Goal: Information Seeking & Learning: Find specific fact

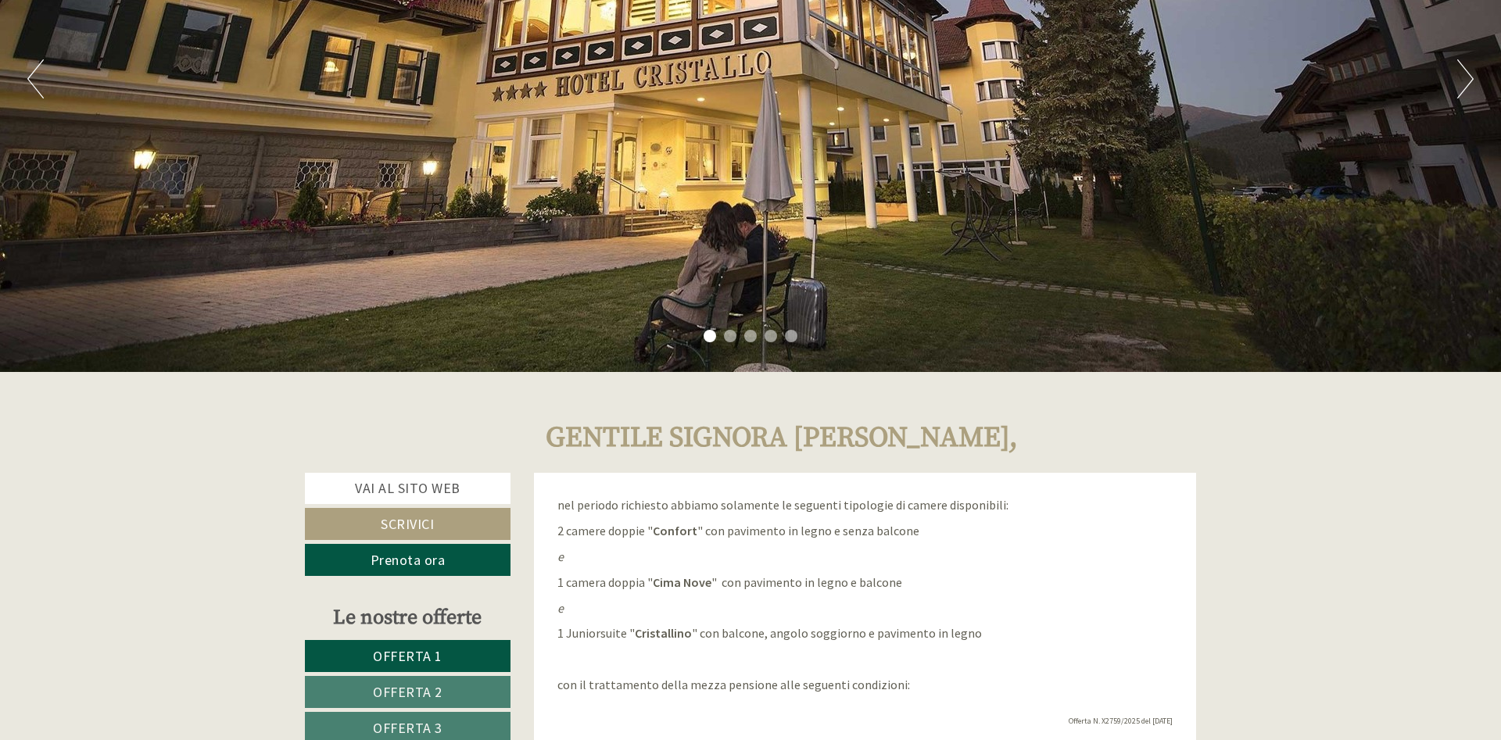
scroll to position [399, 0]
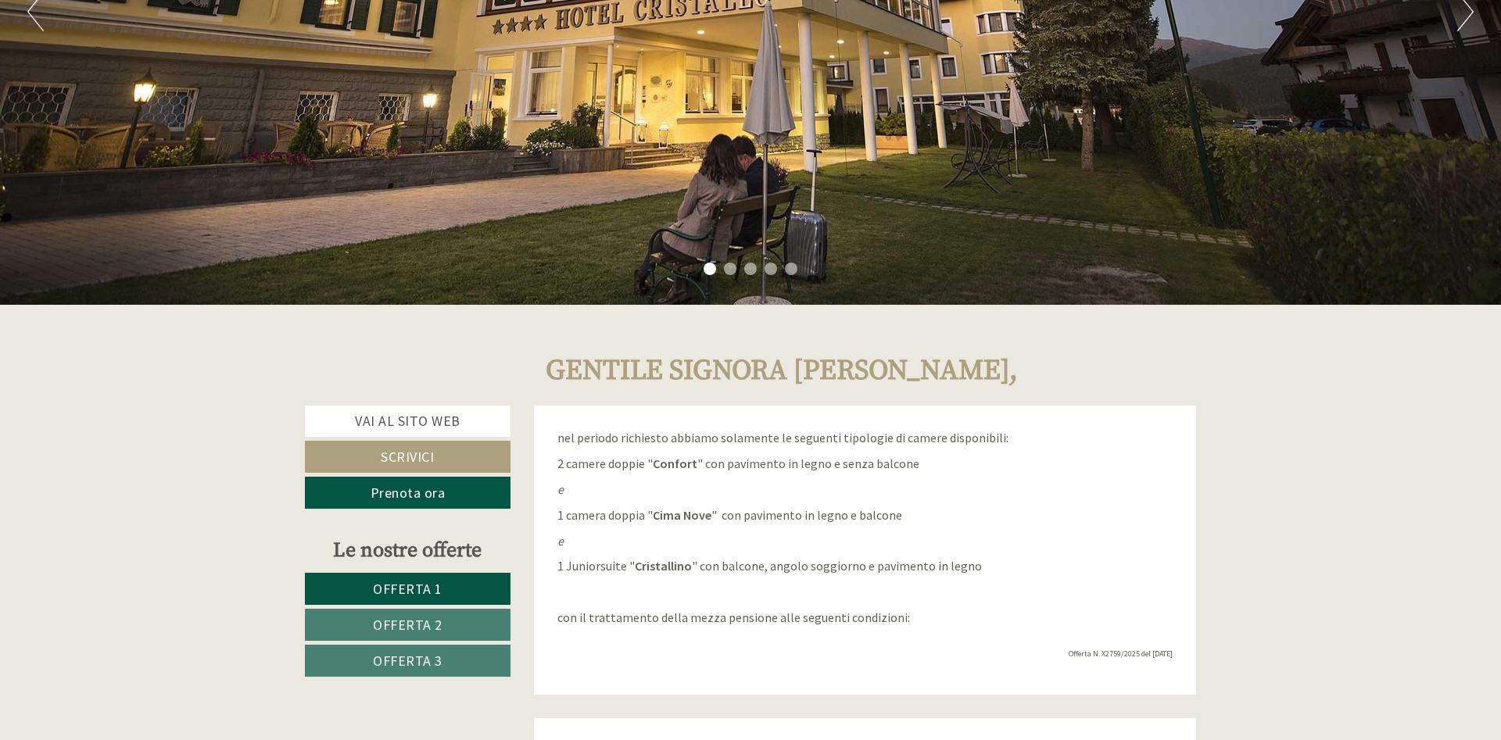
click at [868, 376] on h1 "Gentile Signora [PERSON_NAME]," at bounding box center [782, 371] width 472 height 31
copy h1 "Bolzon"
click at [1037, 387] on div "Gentile Signora [PERSON_NAME]," at bounding box center [865, 367] width 686 height 78
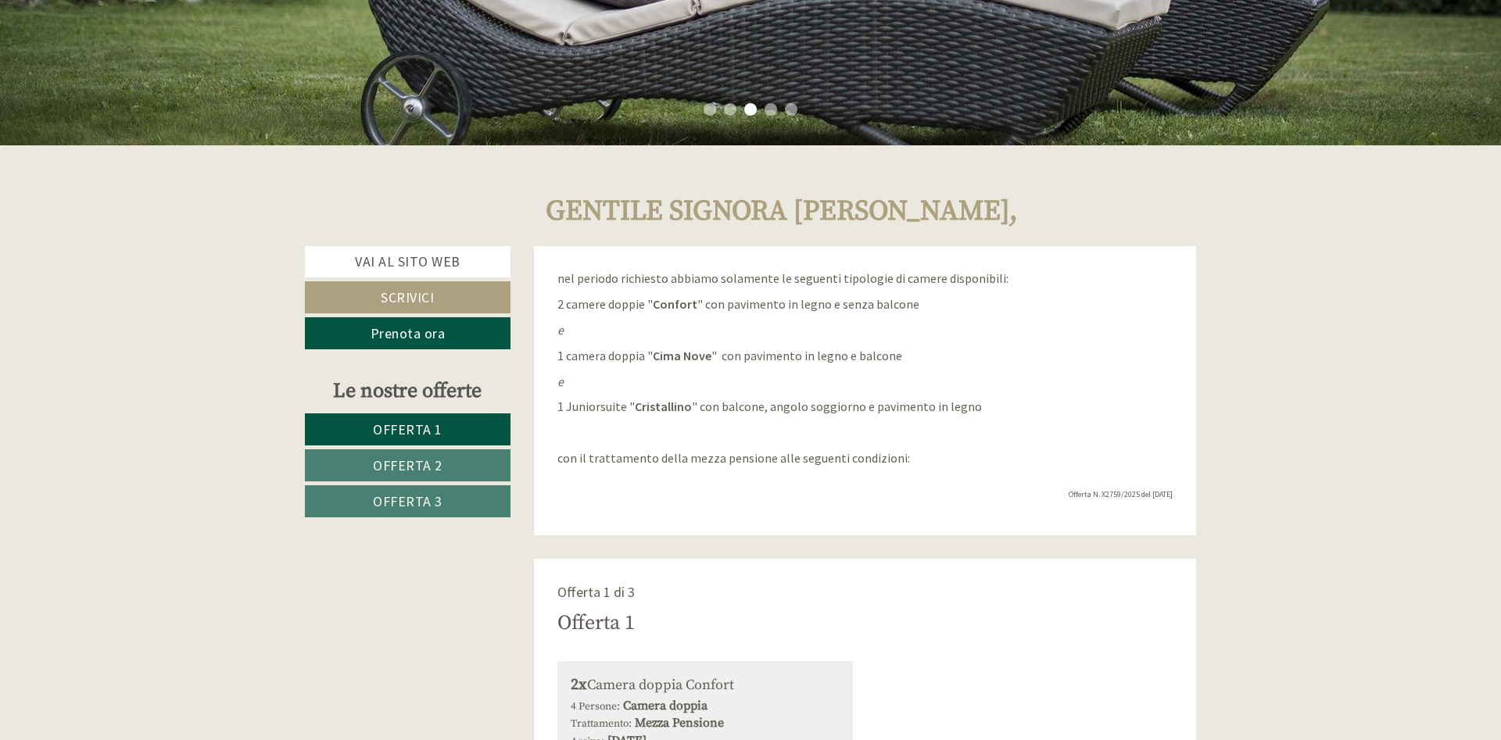
scroll to position [638, 0]
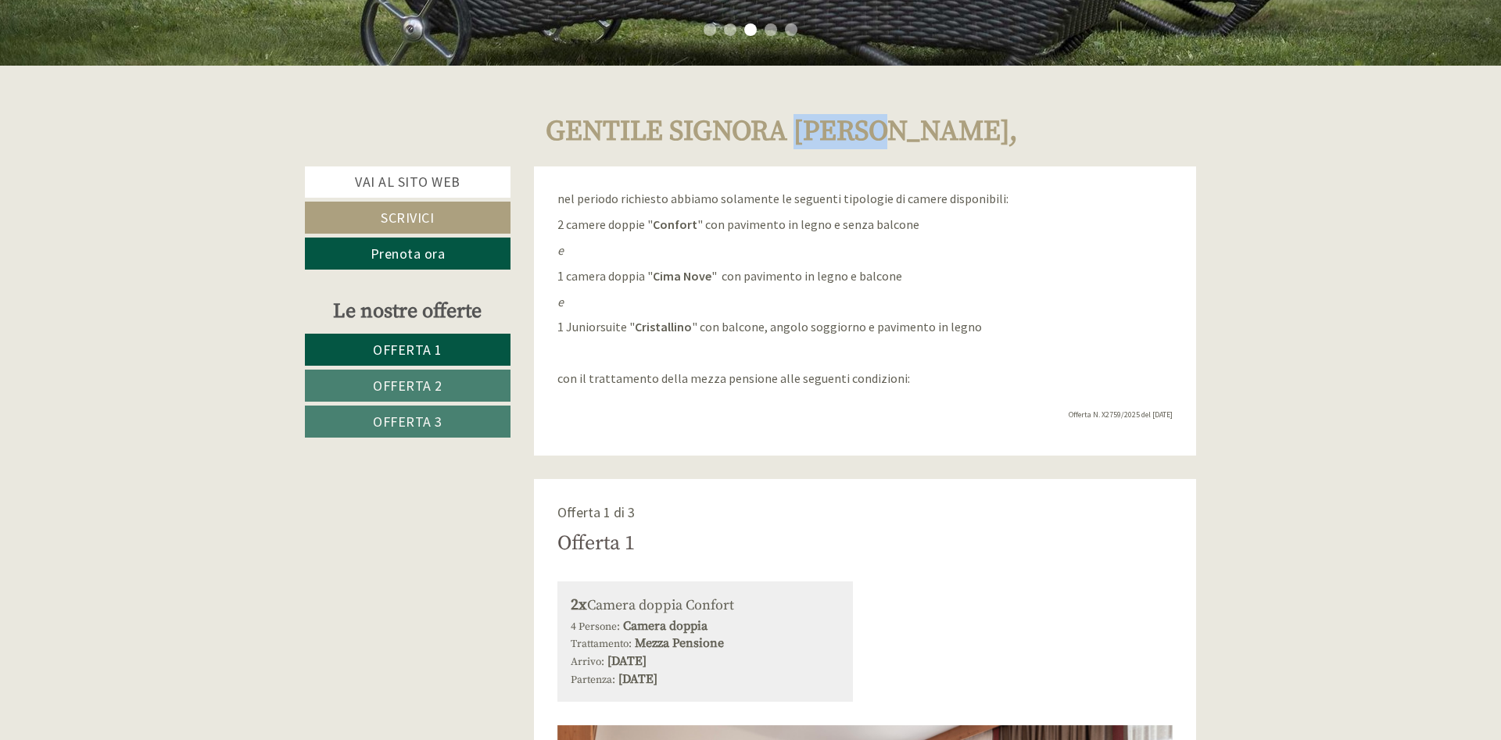
drag, startPoint x: 813, startPoint y: 132, endPoint x: 918, endPoint y: 134, distance: 105.5
click at [918, 134] on h1 "Gentile Signora [PERSON_NAME]," at bounding box center [782, 131] width 472 height 31
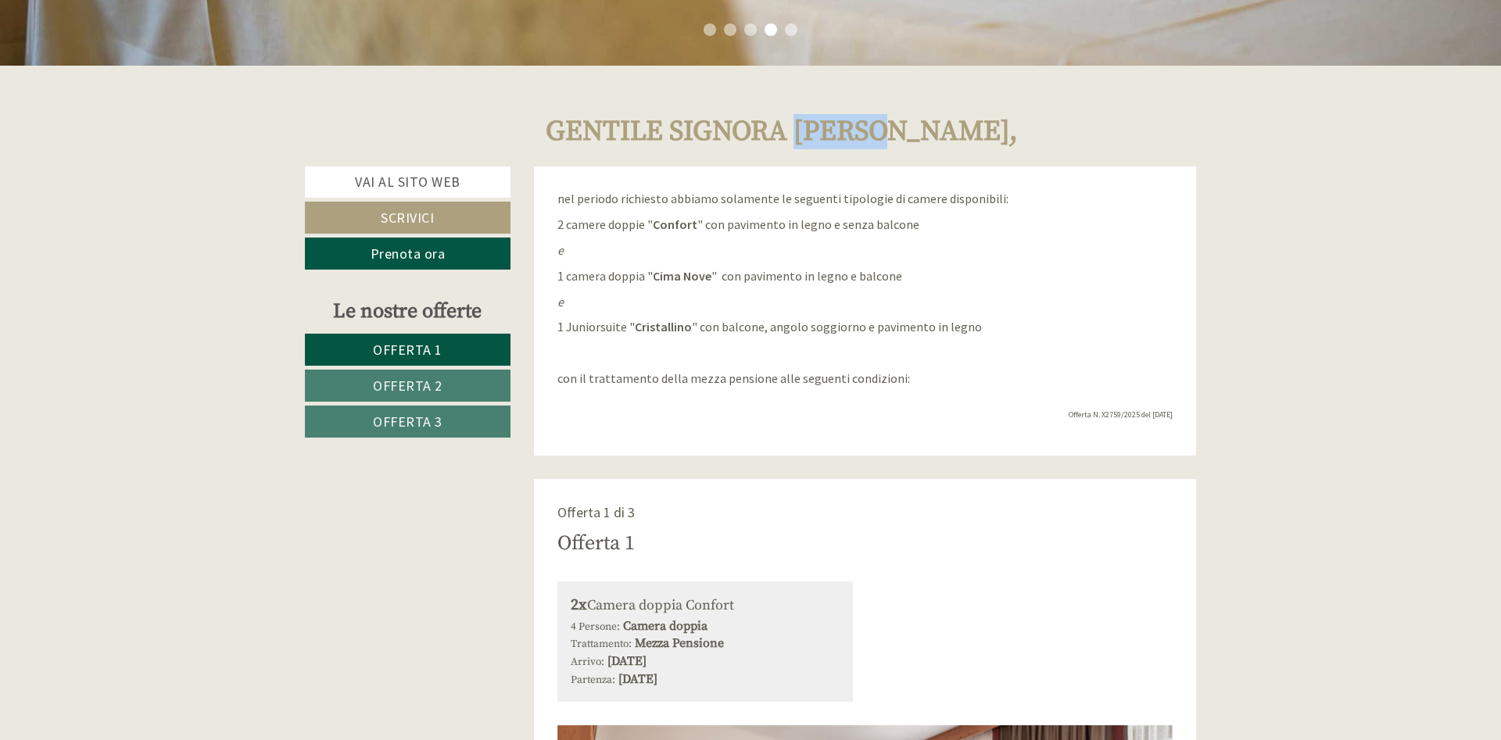
copy h1 "Bolzon"
click at [1019, 297] on p "e" at bounding box center [865, 302] width 616 height 18
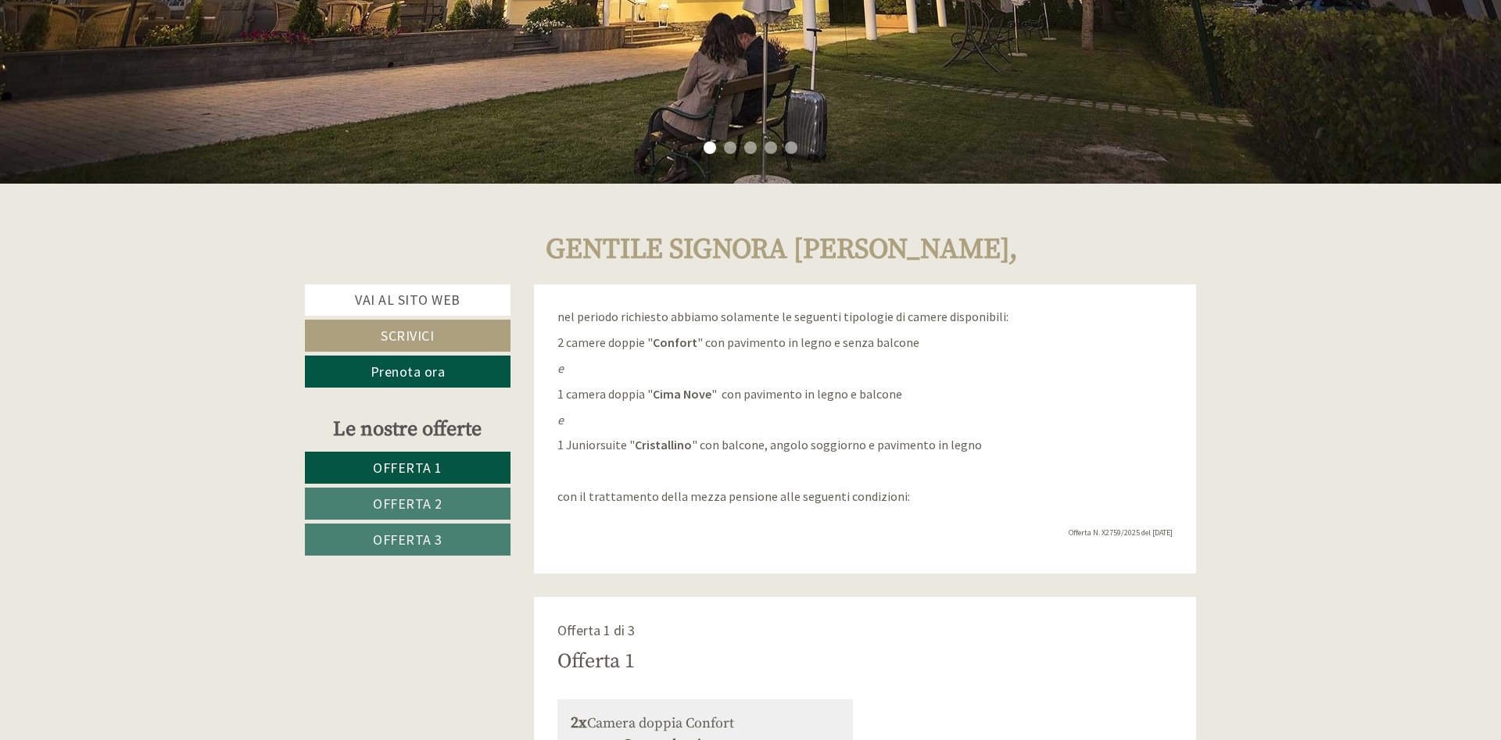
scroll to position [638, 0]
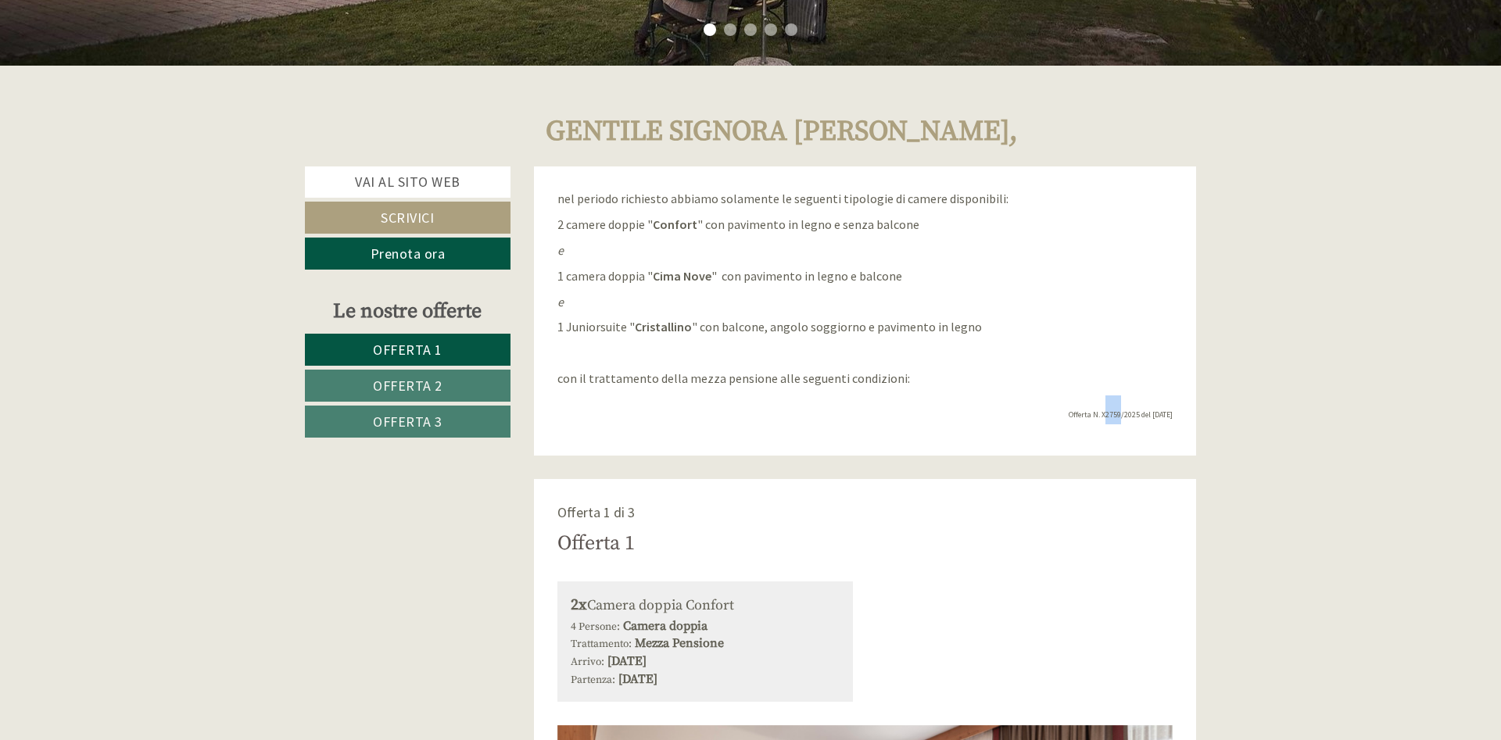
drag, startPoint x: 1091, startPoint y: 414, endPoint x: 1105, endPoint y: 416, distance: 13.4
click at [1105, 416] on span "Offerta N. X2759/2025 del [DATE]" at bounding box center [1121, 415] width 104 height 10
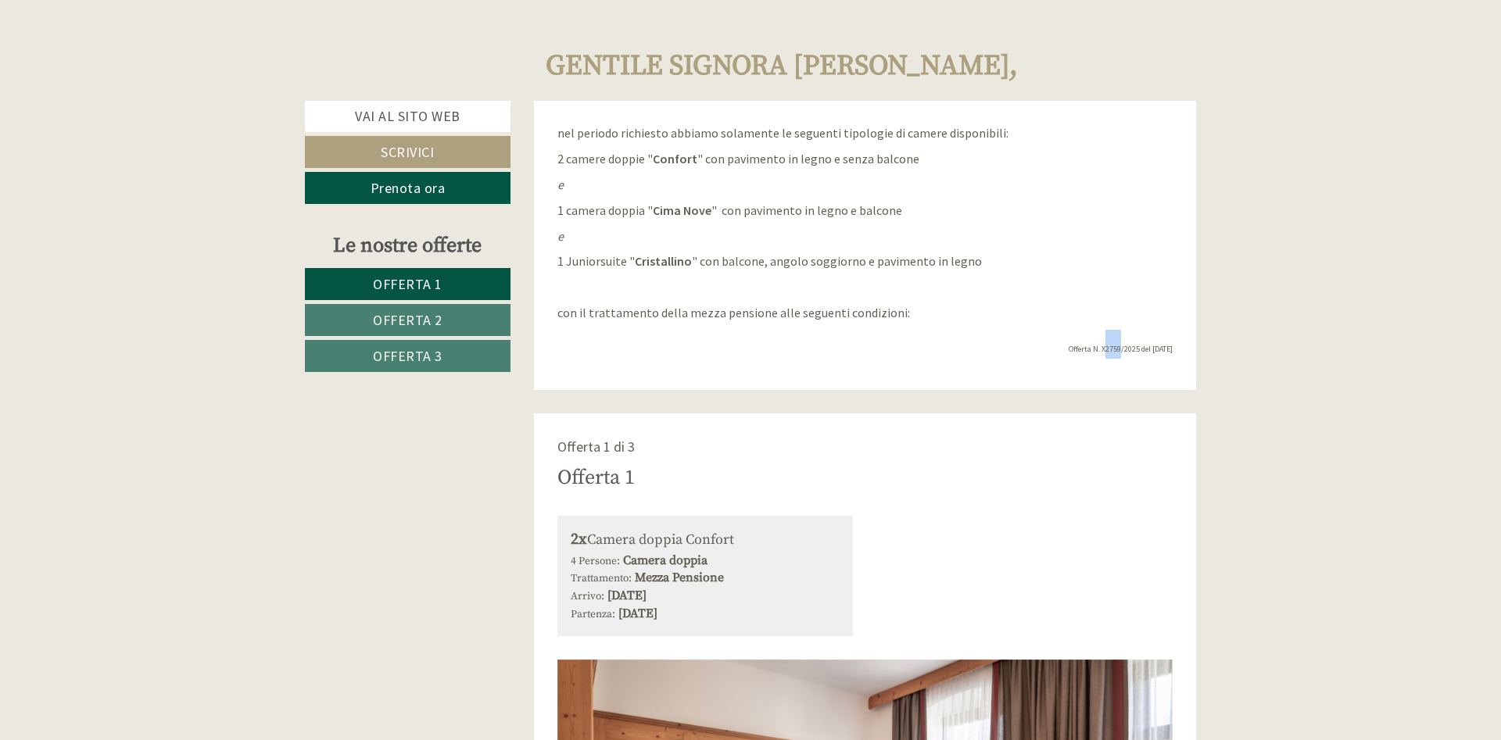
scroll to position [718, 0]
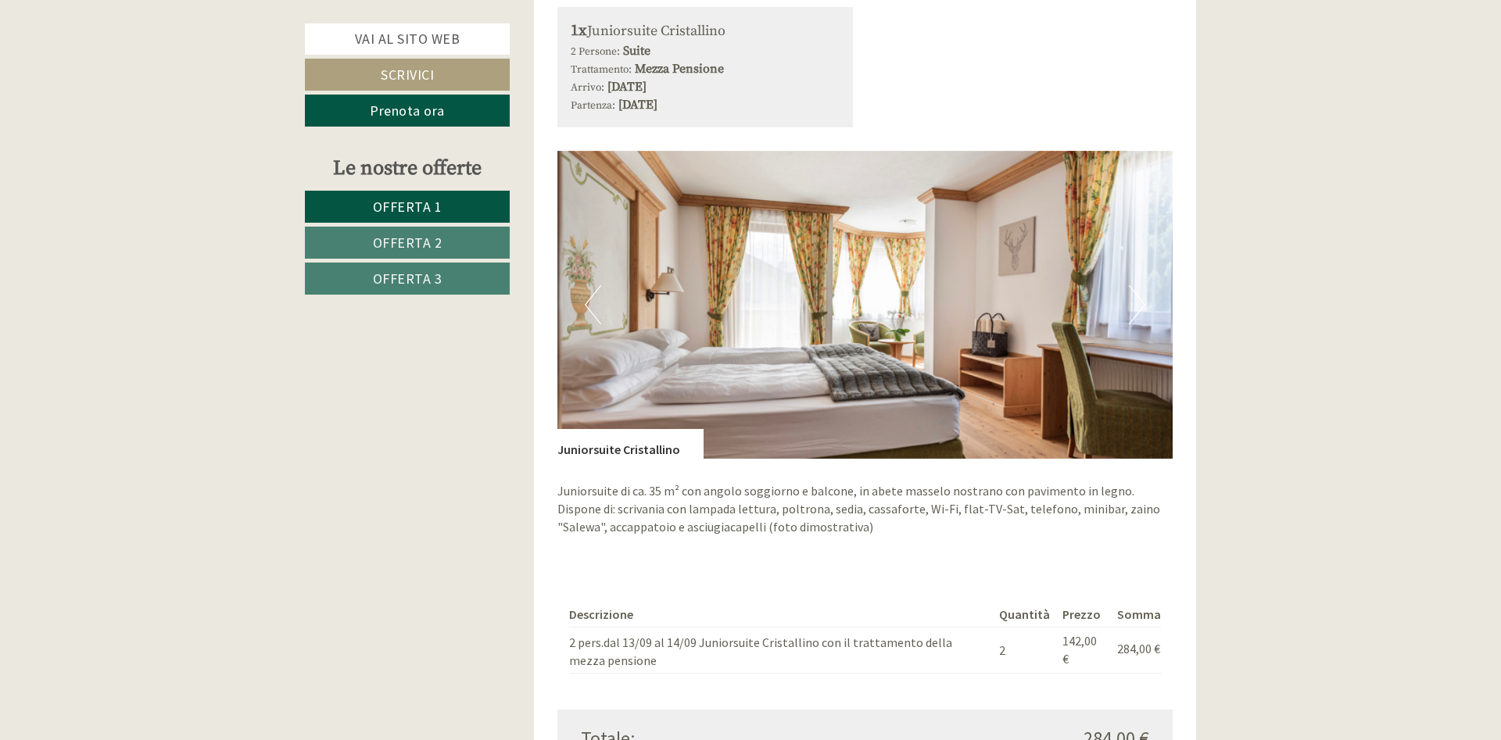
scroll to position [2791, 0]
